Goal: Information Seeking & Learning: Learn about a topic

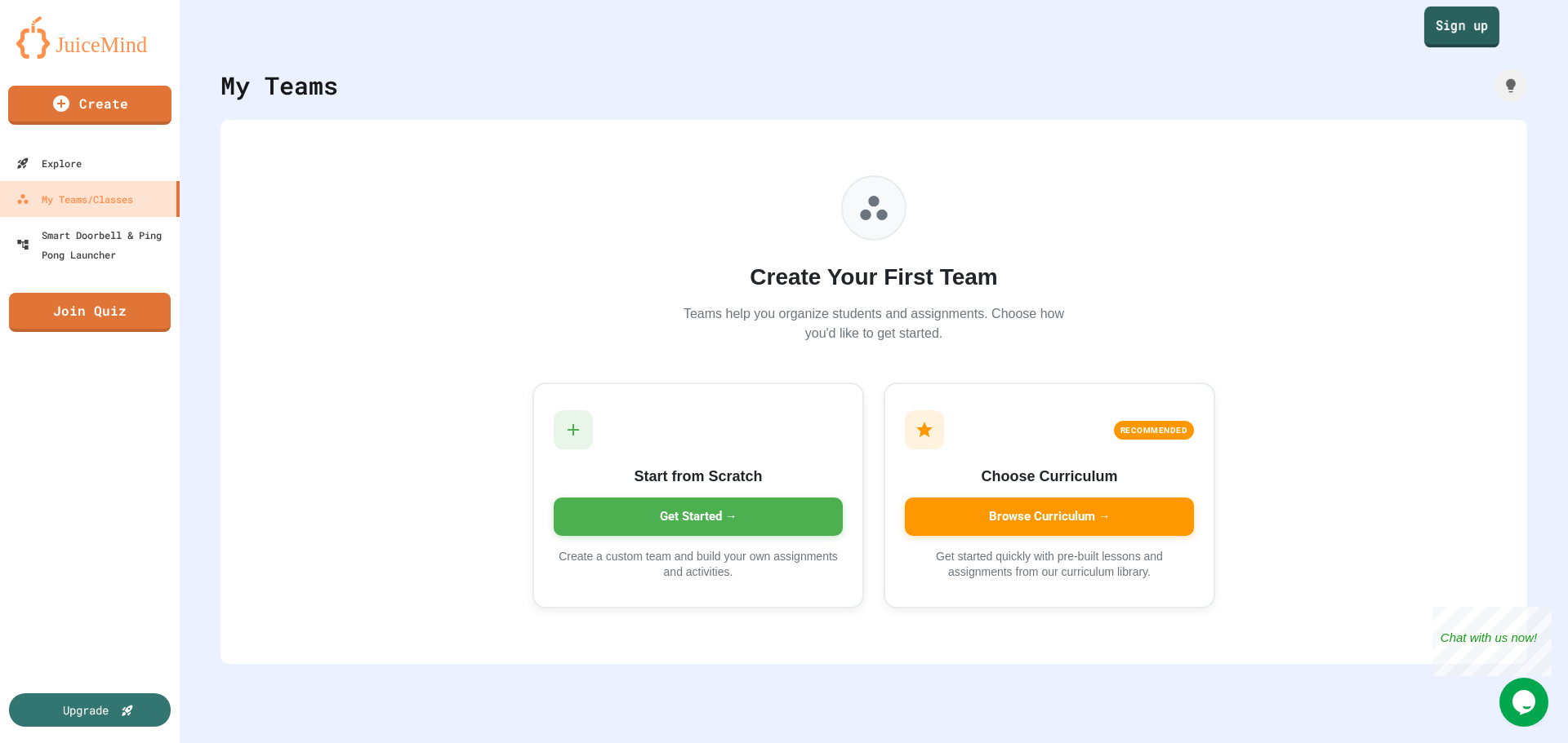
click at [1456, 33] on link "Sign up" at bounding box center [1461, 27] width 75 height 41
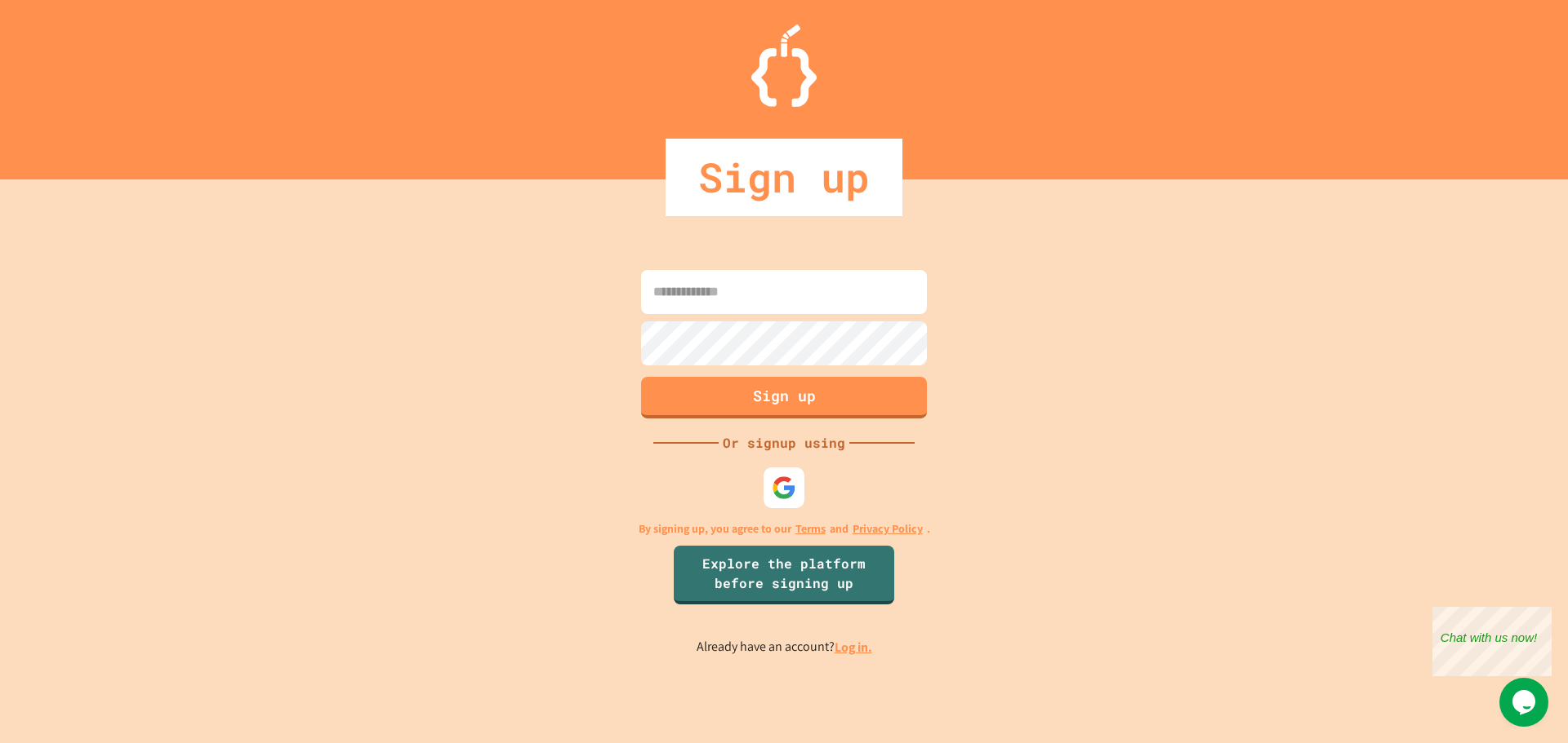
click at [847, 649] on link "Log in." at bounding box center [853, 647] width 38 height 17
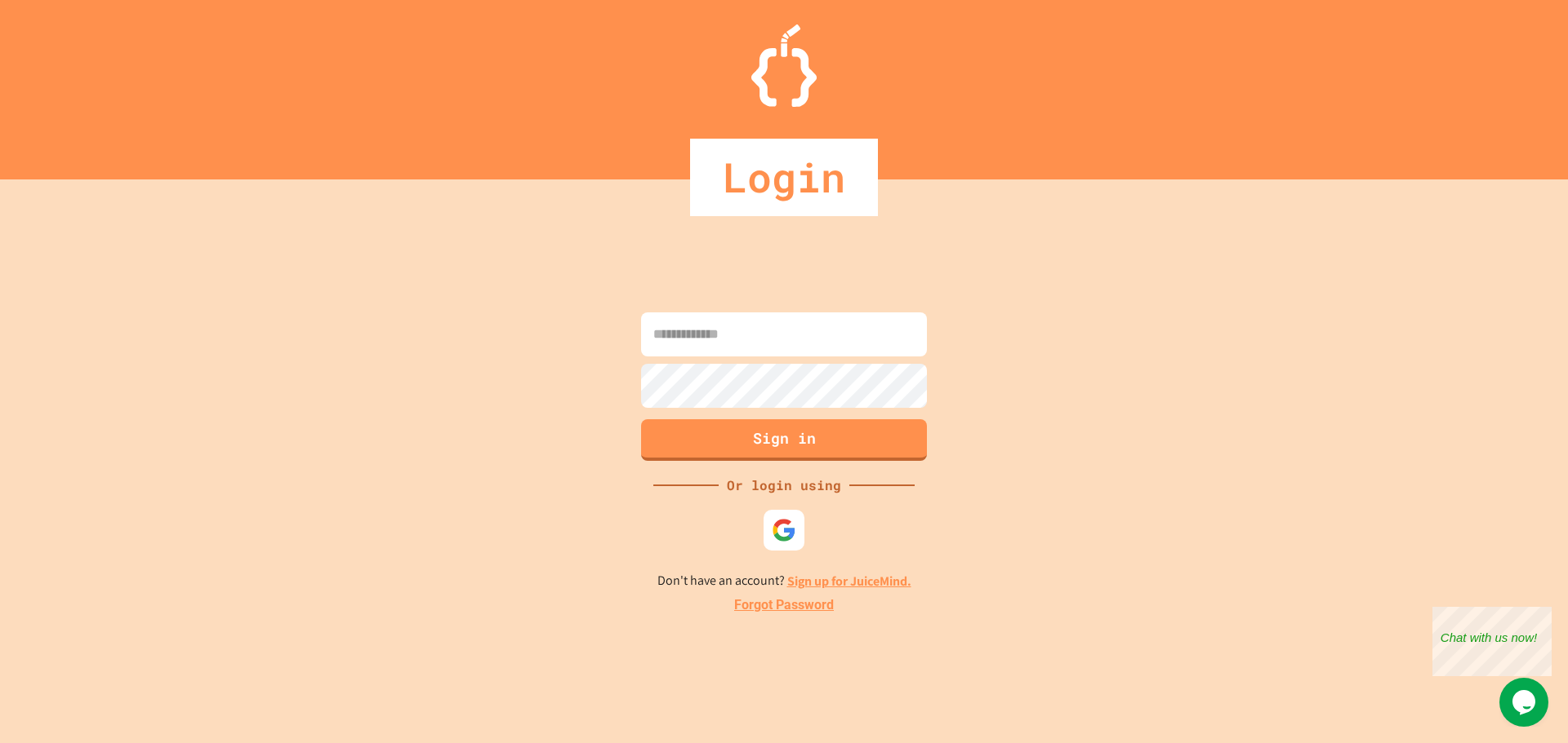
click at [821, 354] on input at bounding box center [783, 334] width 286 height 45
type input "**********"
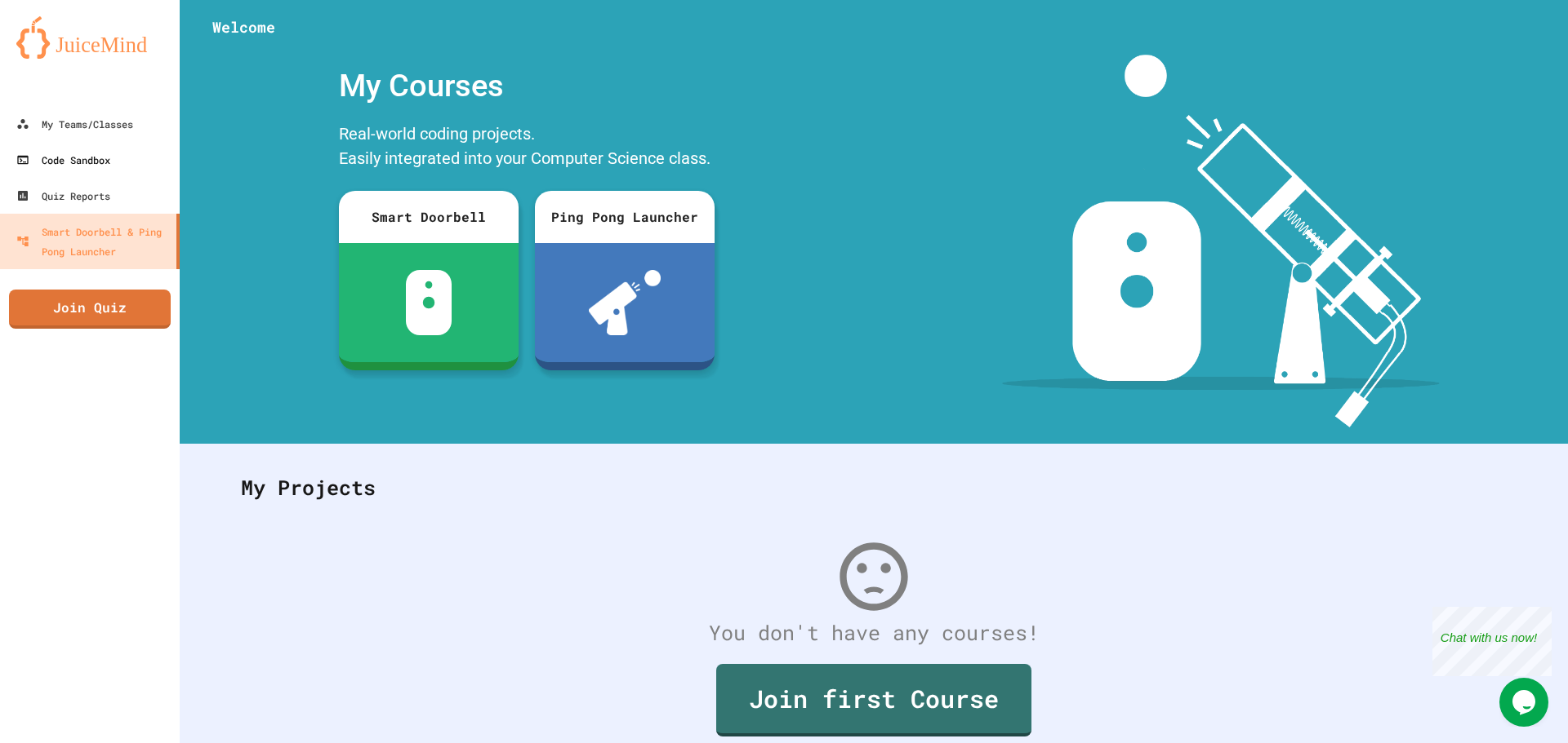
drag, startPoint x: 427, startPoint y: 469, endPoint x: 124, endPoint y: 164, distance: 429.9
click at [411, 438] on div "Welcome My Courses Real-world coding projects. Easily integrated into your Comp…" at bounding box center [873, 371] width 1388 height 743
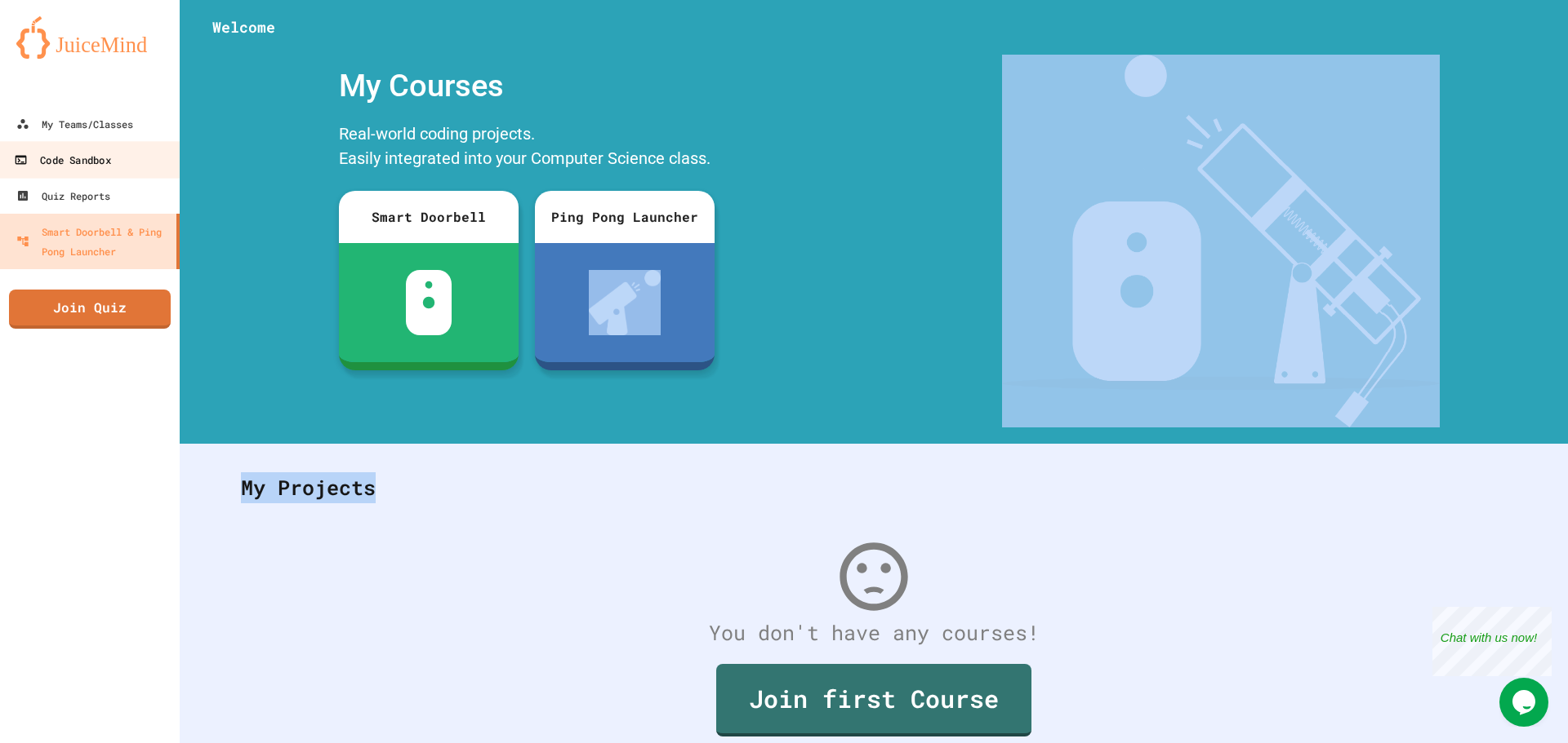
click at [117, 154] on link "Code Sandbox" at bounding box center [90, 159] width 185 height 37
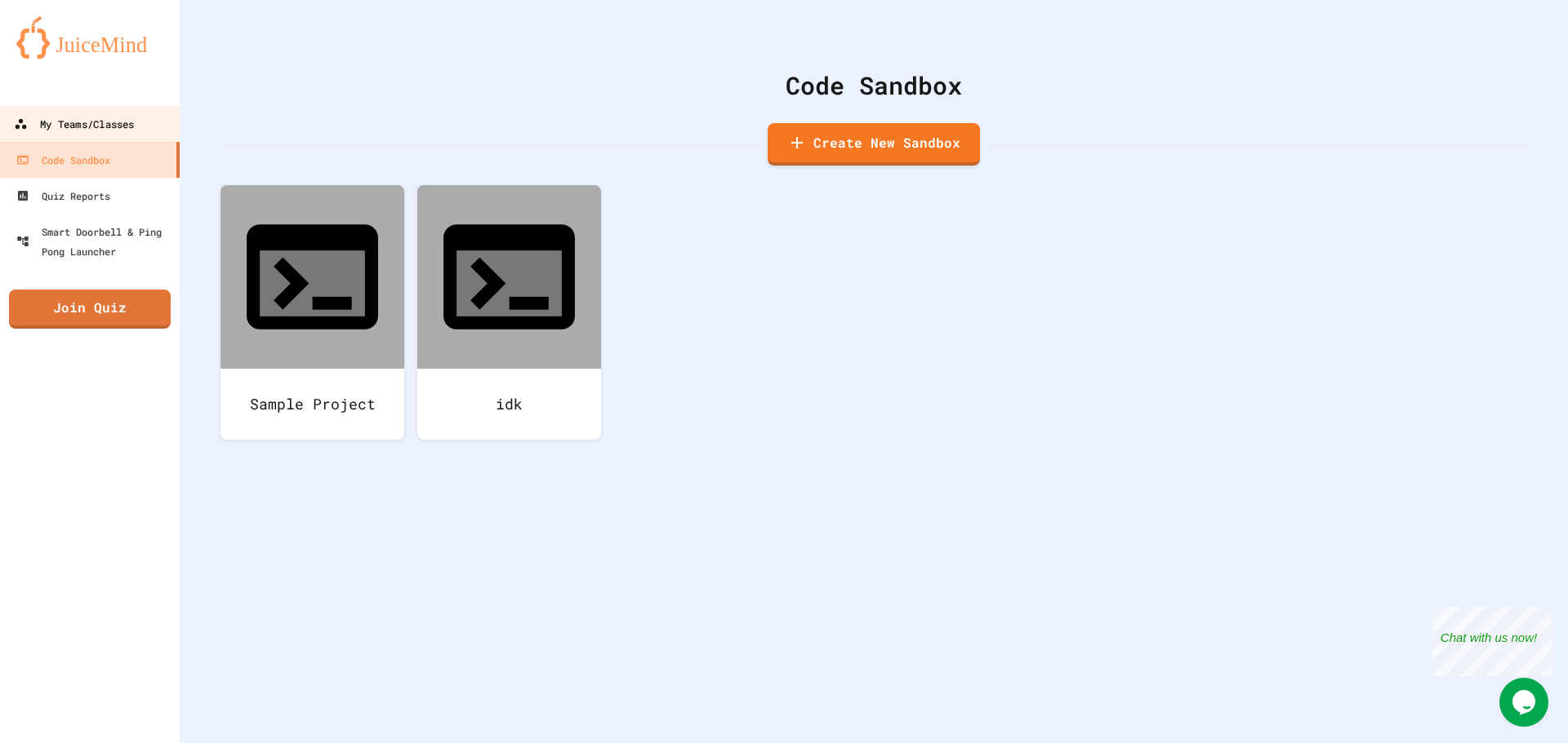
click at [108, 119] on div "My Teams/Classes" at bounding box center [73, 124] width 120 height 21
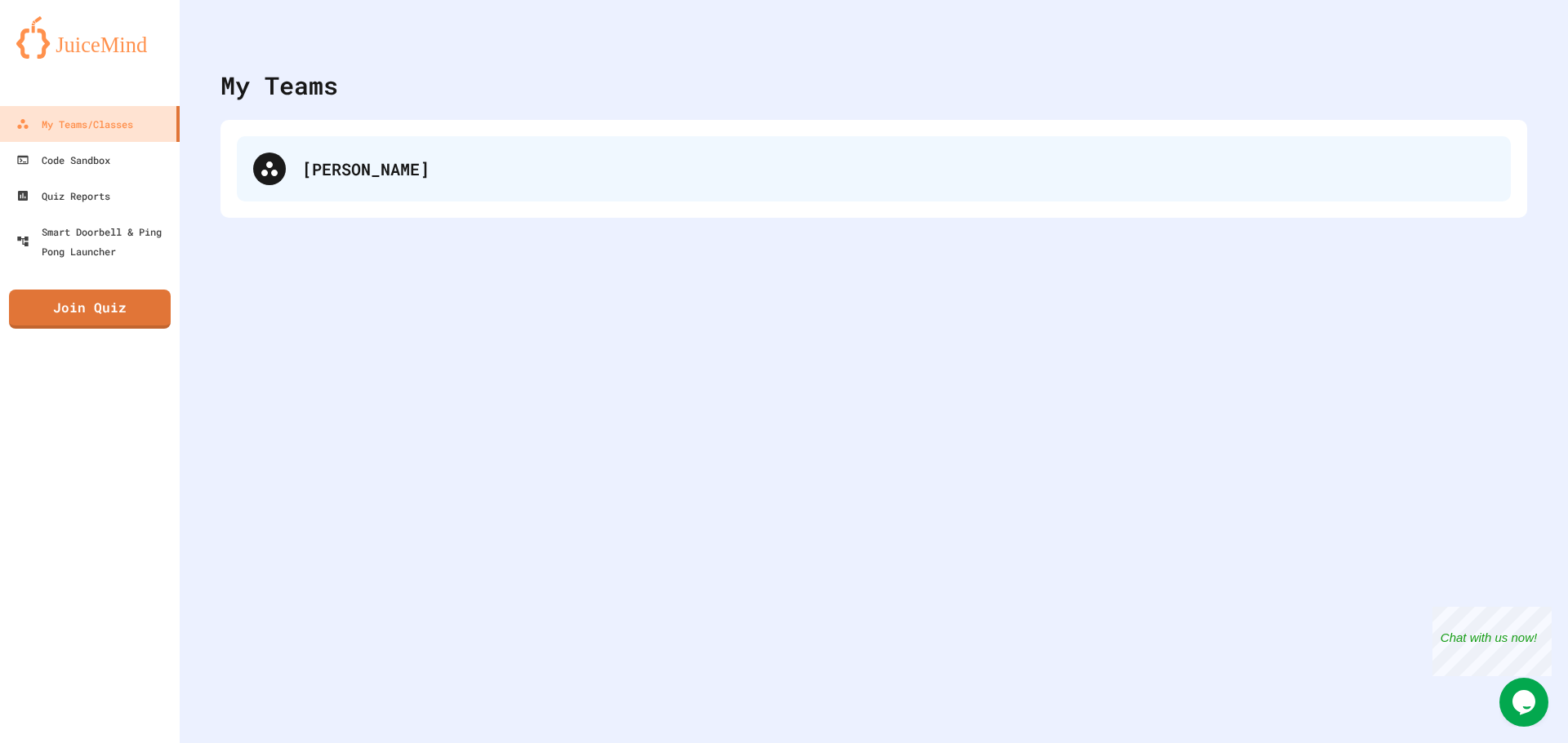
click at [351, 178] on div "[PERSON_NAME]" at bounding box center [898, 168] width 1192 height 25
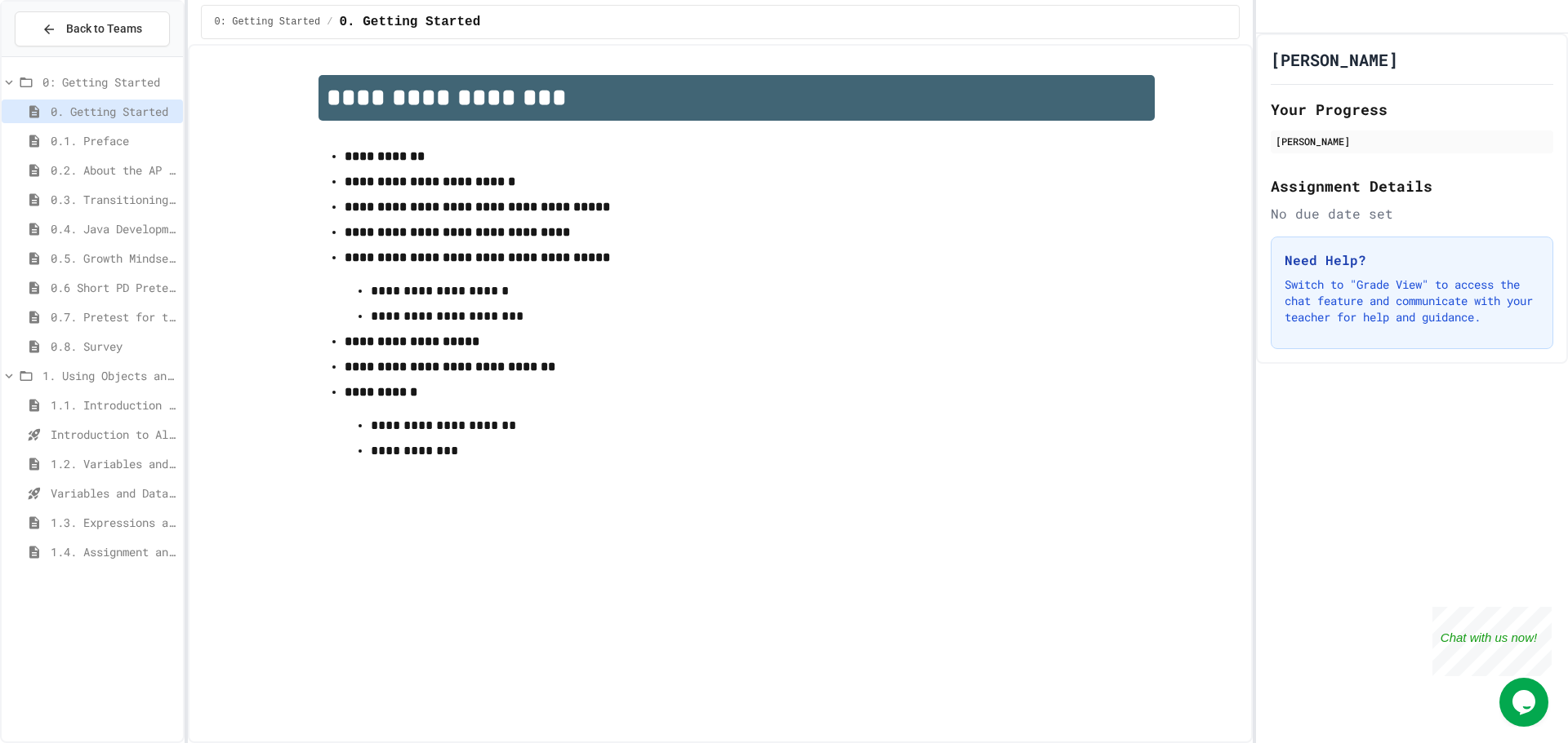
click at [124, 558] on span "1.4. Assignment and Input" at bounding box center [113, 551] width 126 height 17
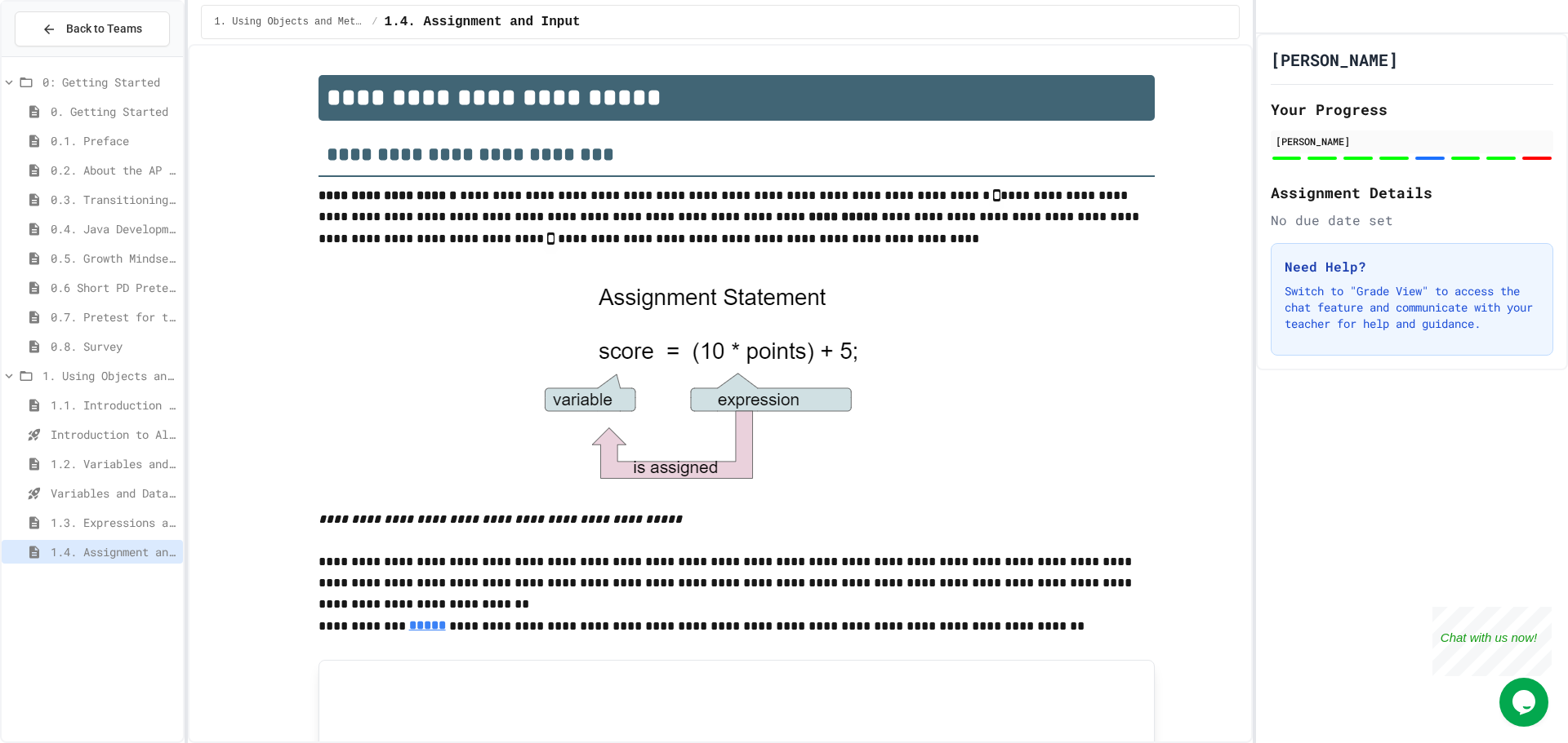
click at [1024, 426] on div at bounding box center [736, 382] width 836 height 256
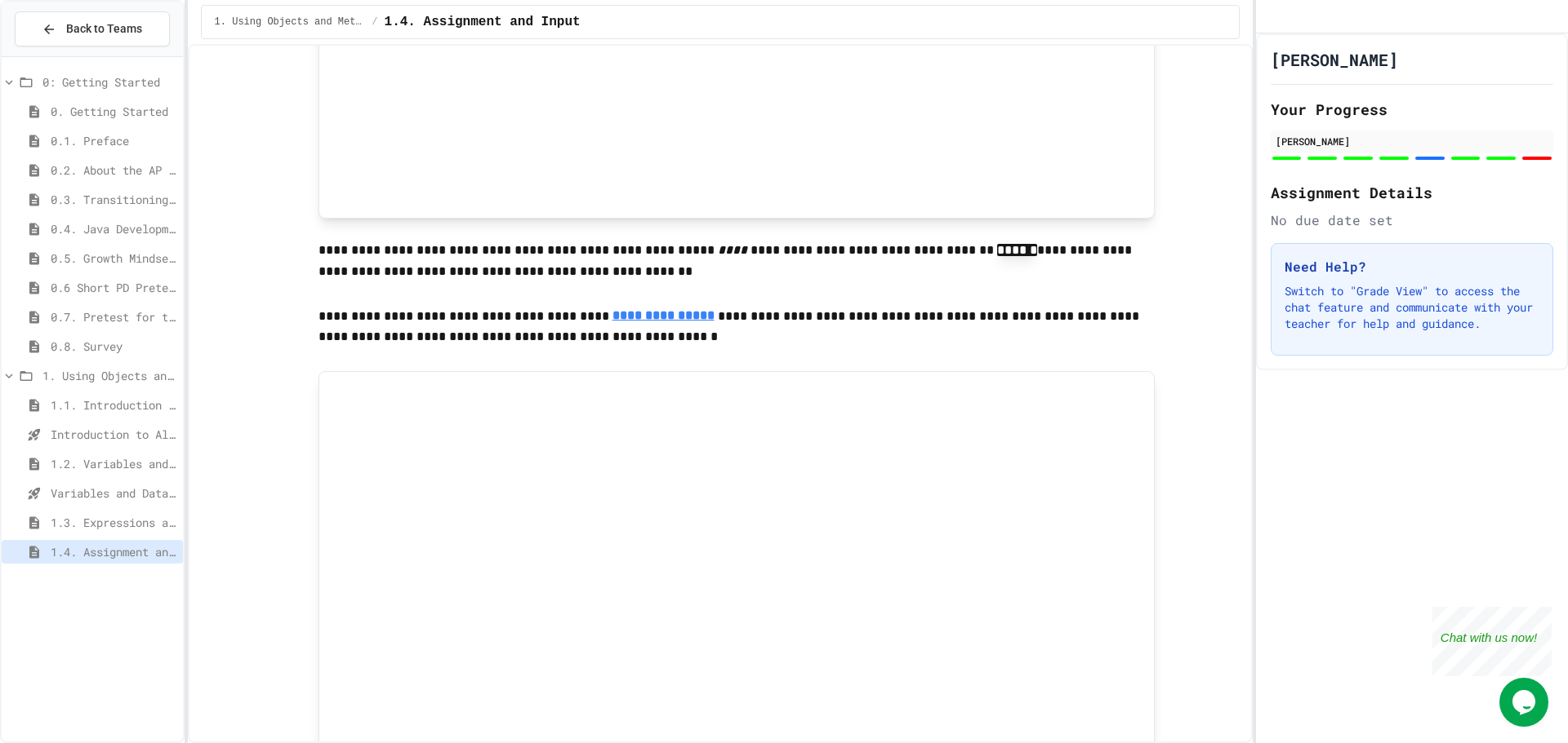
click at [434, 304] on p at bounding box center [736, 294] width 836 height 21
drag, startPoint x: 319, startPoint y: 323, endPoint x: 330, endPoint y: 313, distance: 14.9
click at [328, 318] on p "**********" at bounding box center [736, 326] width 836 height 45
click at [437, 320] on p "**********" at bounding box center [736, 326] width 836 height 45
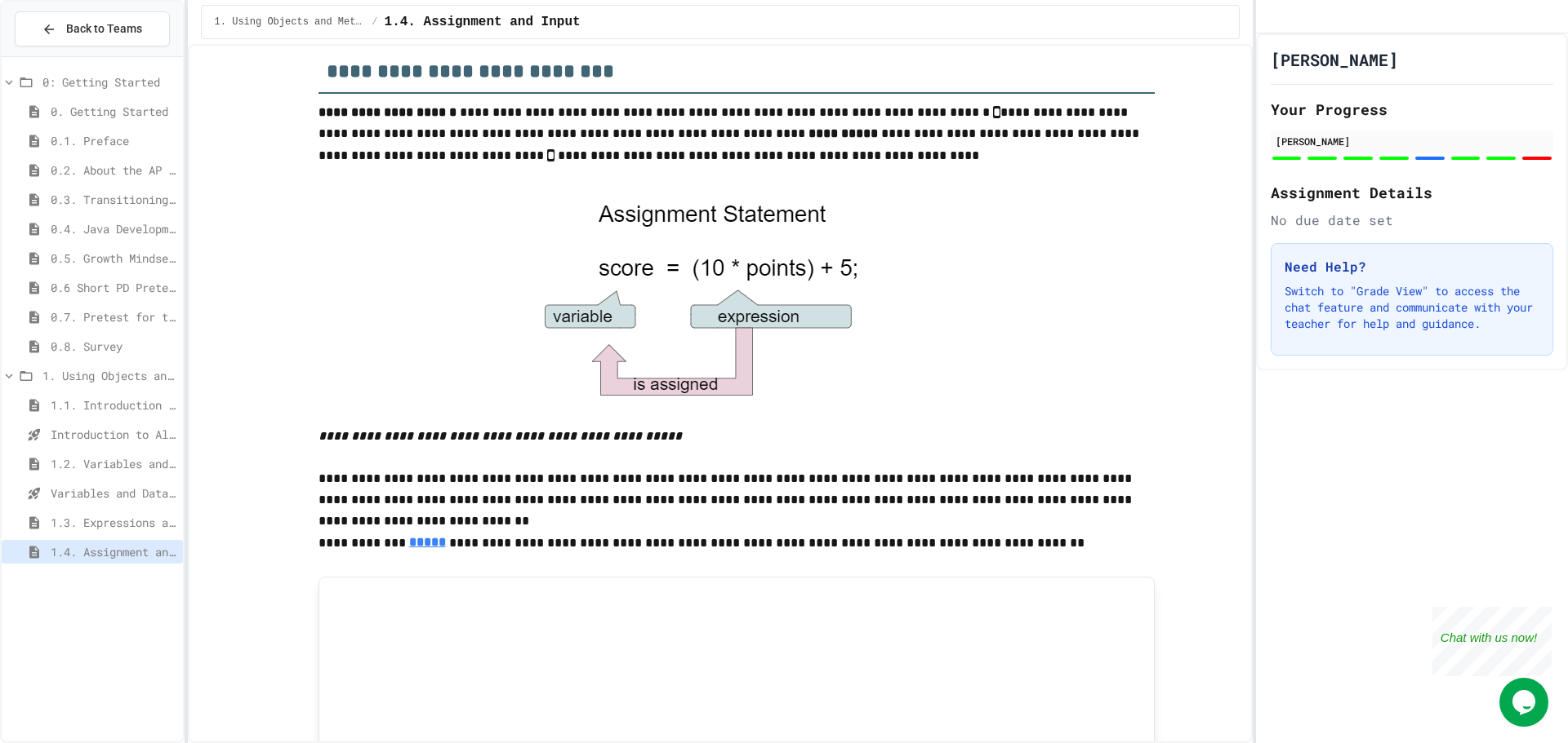
scroll to position [0, 0]
